Goal: Task Accomplishment & Management: Use online tool/utility

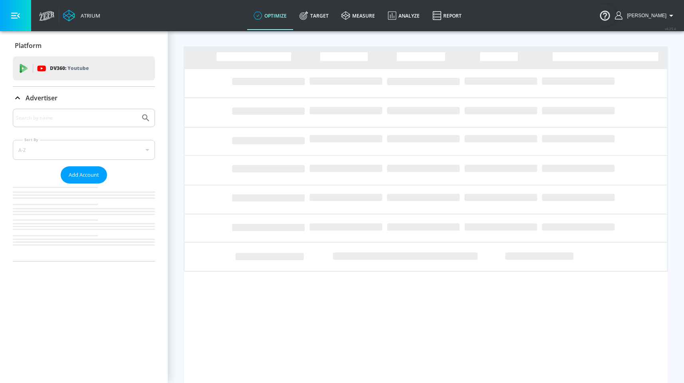
click at [55, 112] on div at bounding box center [84, 118] width 142 height 18
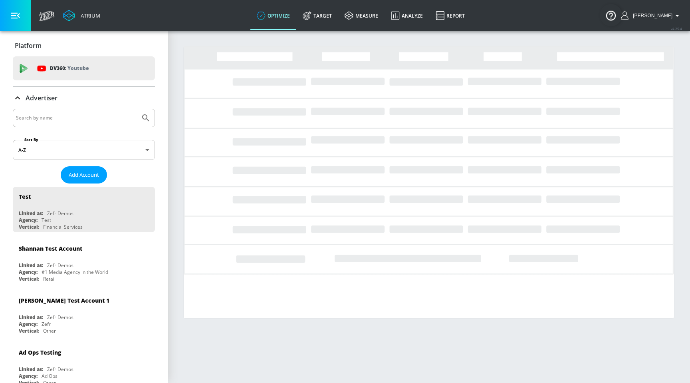
click at [44, 119] on input "Search by name" at bounding box center [76, 118] width 121 height 10
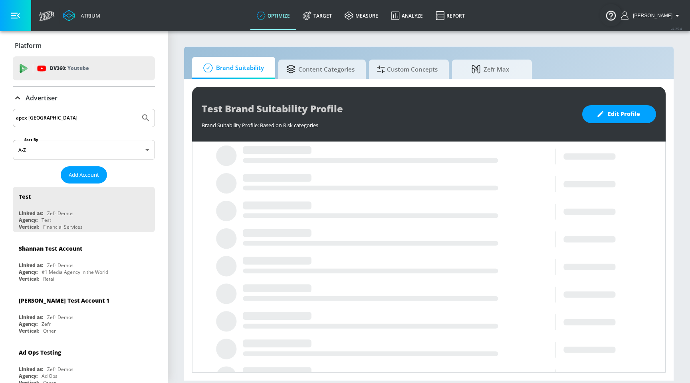
click at [137, 109] on button "Submit Search" at bounding box center [146, 118] width 18 height 18
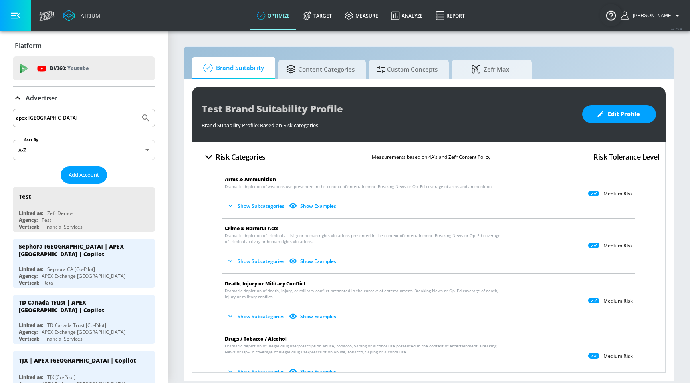
drag, startPoint x: 71, startPoint y: 119, endPoint x: 0, endPoint y: 117, distance: 71.5
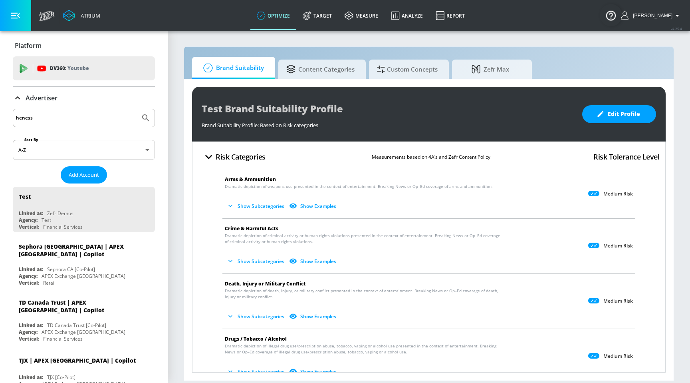
click at [137, 109] on button "Submit Search" at bounding box center [146, 118] width 18 height 18
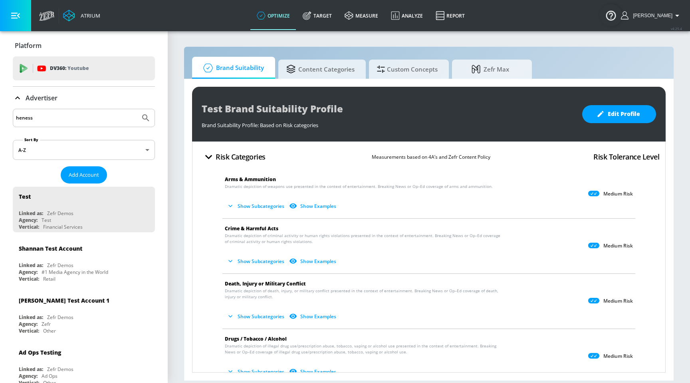
click at [47, 115] on input "heness" at bounding box center [76, 118] width 121 height 10
paste input "Hennessy"
type input "Hennessy"
click at [137, 109] on button "Submit Search" at bounding box center [146, 118] width 18 height 18
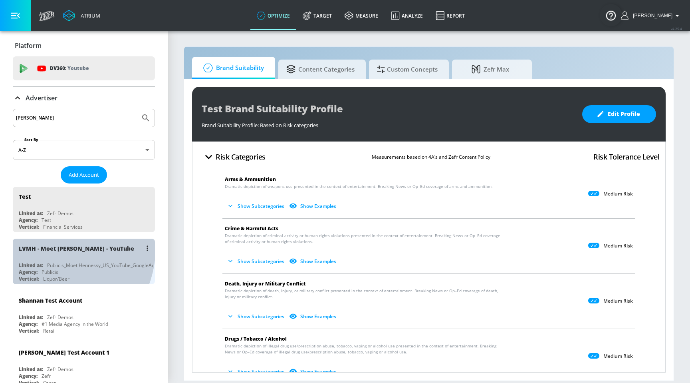
click at [47, 246] on div "LVMH - Moet Hennessy - YouTube" at bounding box center [76, 248] width 115 height 8
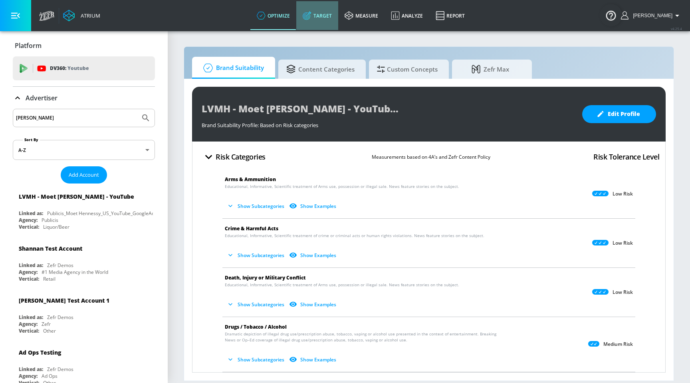
click at [332, 16] on link "Target" at bounding box center [317, 15] width 42 height 29
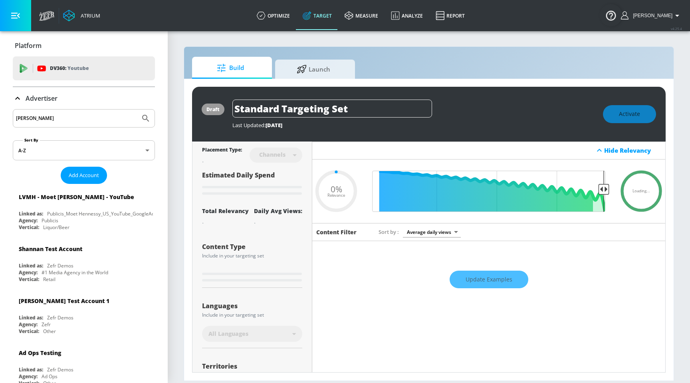
type input "0.05"
click at [311, 73] on span "Launch" at bounding box center [313, 67] width 61 height 19
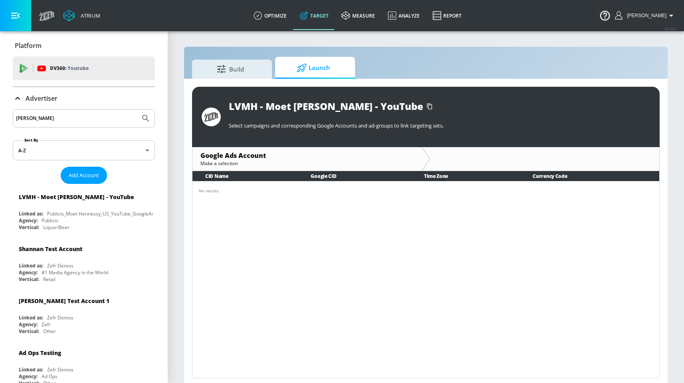
click at [255, 83] on div "LVMH - Moet Hennessy - YouTube Select campaigns and corresponding Google Accoun…" at bounding box center [426, 232] width 484 height 307
click at [253, 77] on span "Build" at bounding box center [230, 67] width 61 height 19
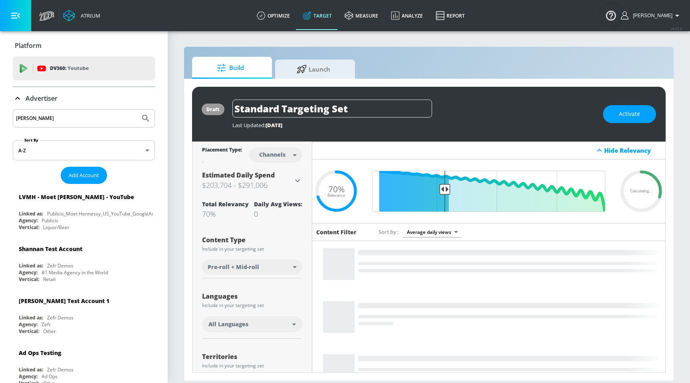
click at [73, 115] on input "Hennessy" at bounding box center [76, 118] width 121 height 10
type input "h"
